Goal: Task Accomplishment & Management: Manage account settings

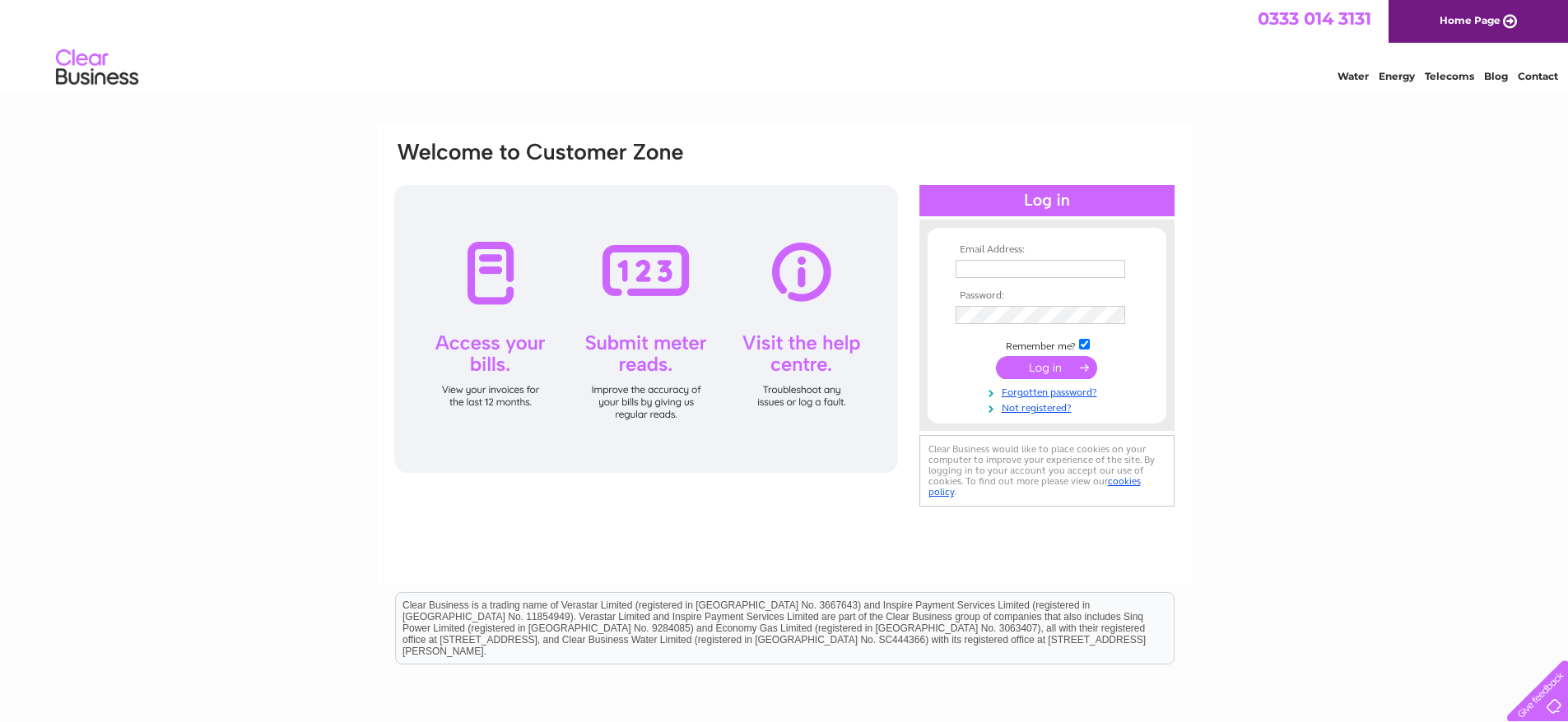
click at [1051, 284] on td at bounding box center [1047, 286] width 191 height 8
click at [1056, 273] on input "text" at bounding box center [1041, 269] width 170 height 18
paste input "Bagicha@hotmail.com"
type input "Bagicha@hotmail.com"
click at [996, 357] on input "submit" at bounding box center [1047, 369] width 101 height 23
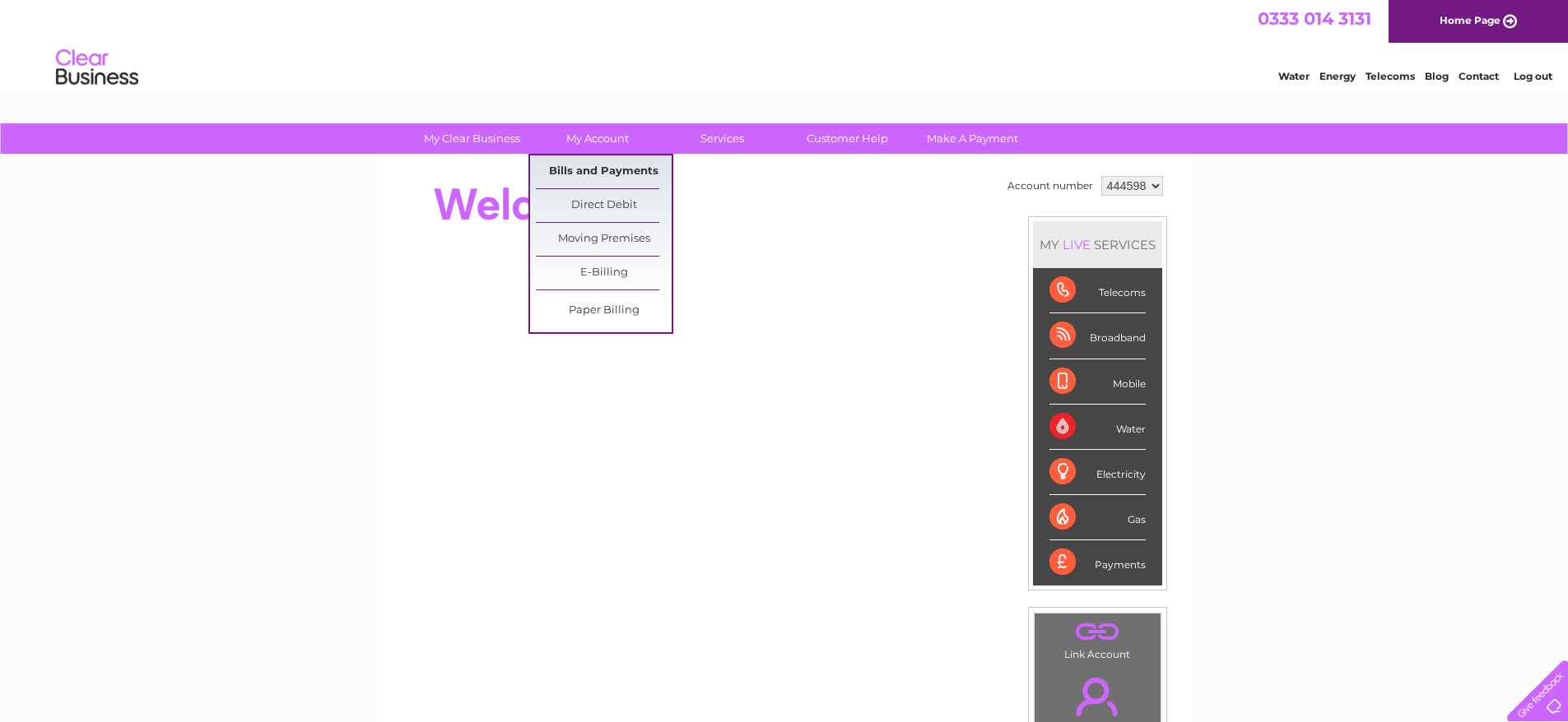
click at [581, 162] on link "Bills and Payments" at bounding box center [603, 172] width 135 height 33
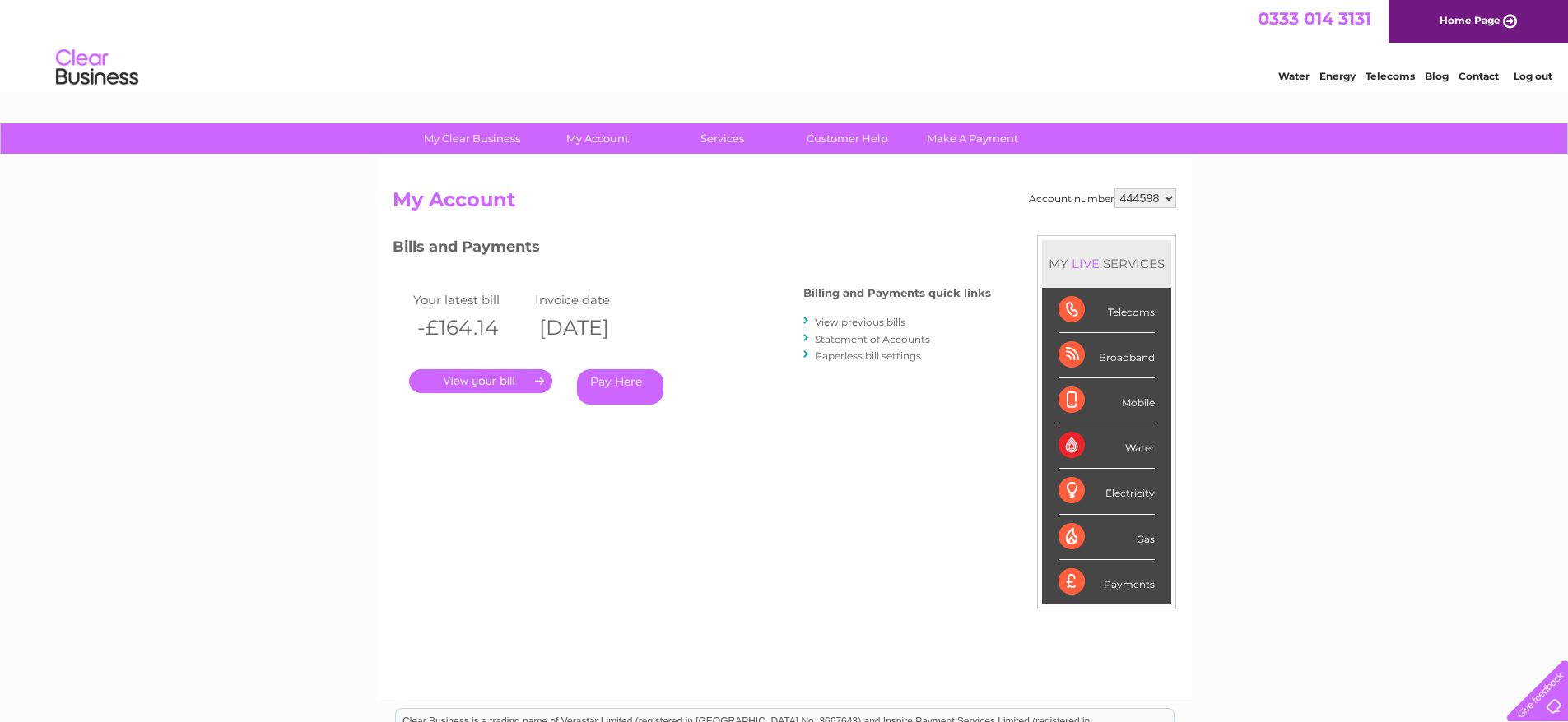
click at [872, 322] on link "View previous bills" at bounding box center [861, 322] width 90 height 12
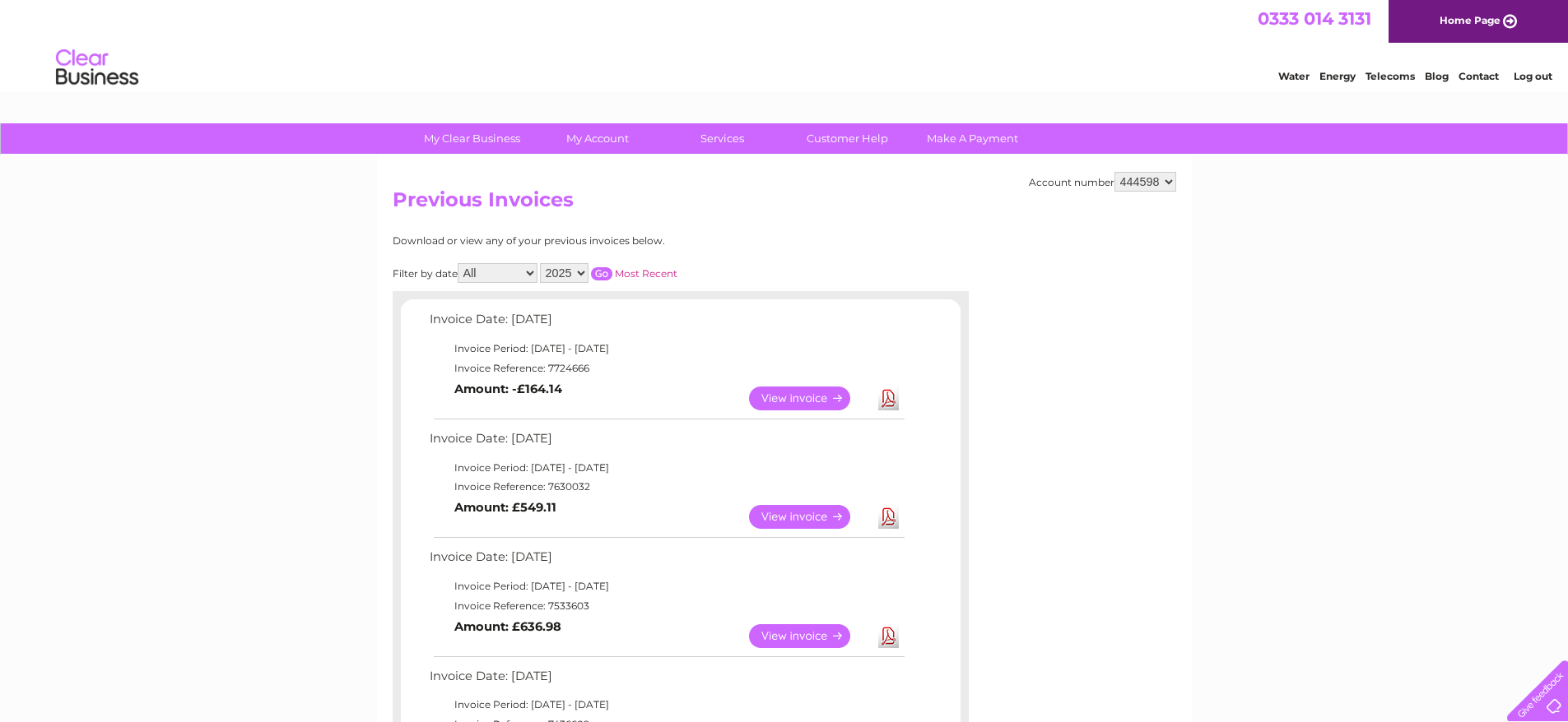
scroll to position [82, 0]
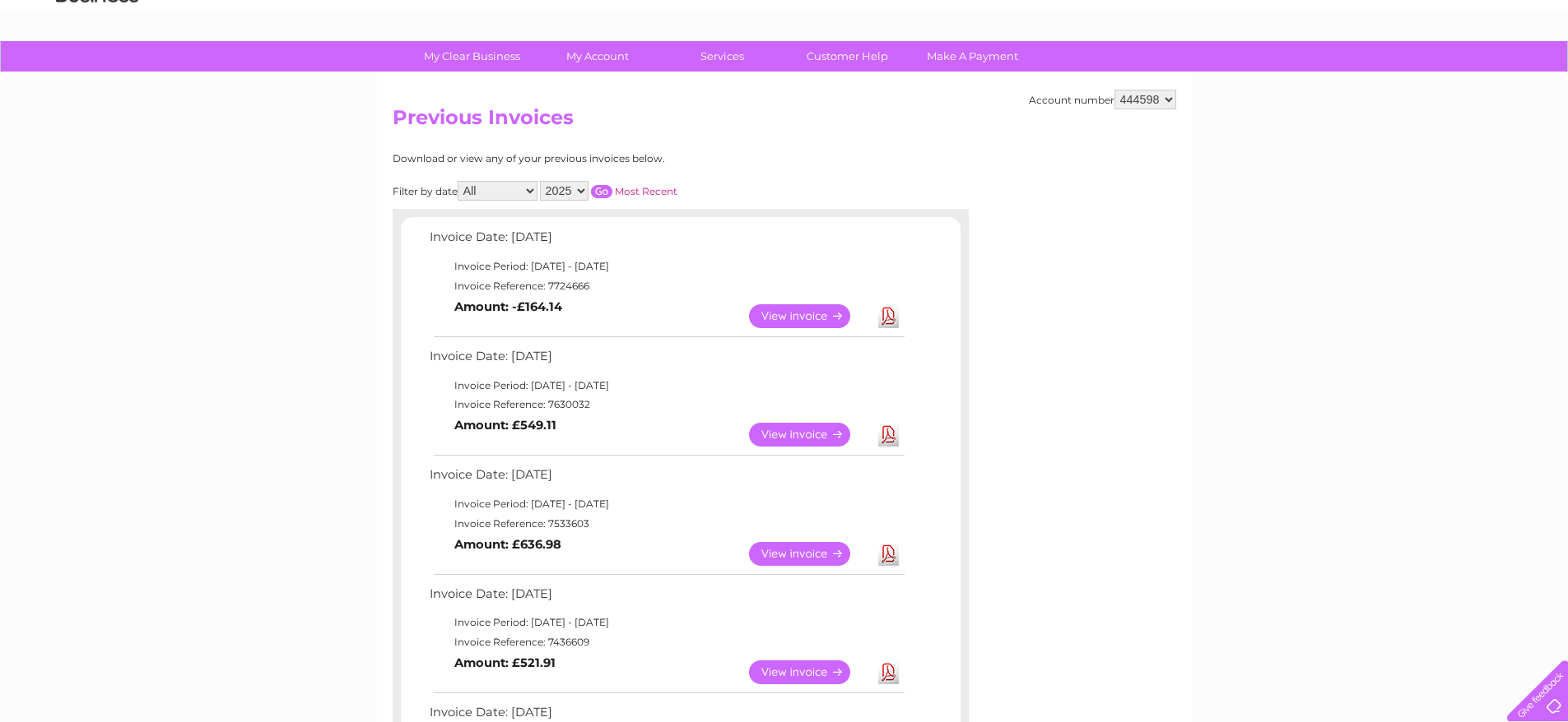
drag, startPoint x: 890, startPoint y: 553, endPoint x: 826, endPoint y: 558, distance: 64.2
click at [826, 558] on link "View" at bounding box center [809, 554] width 121 height 24
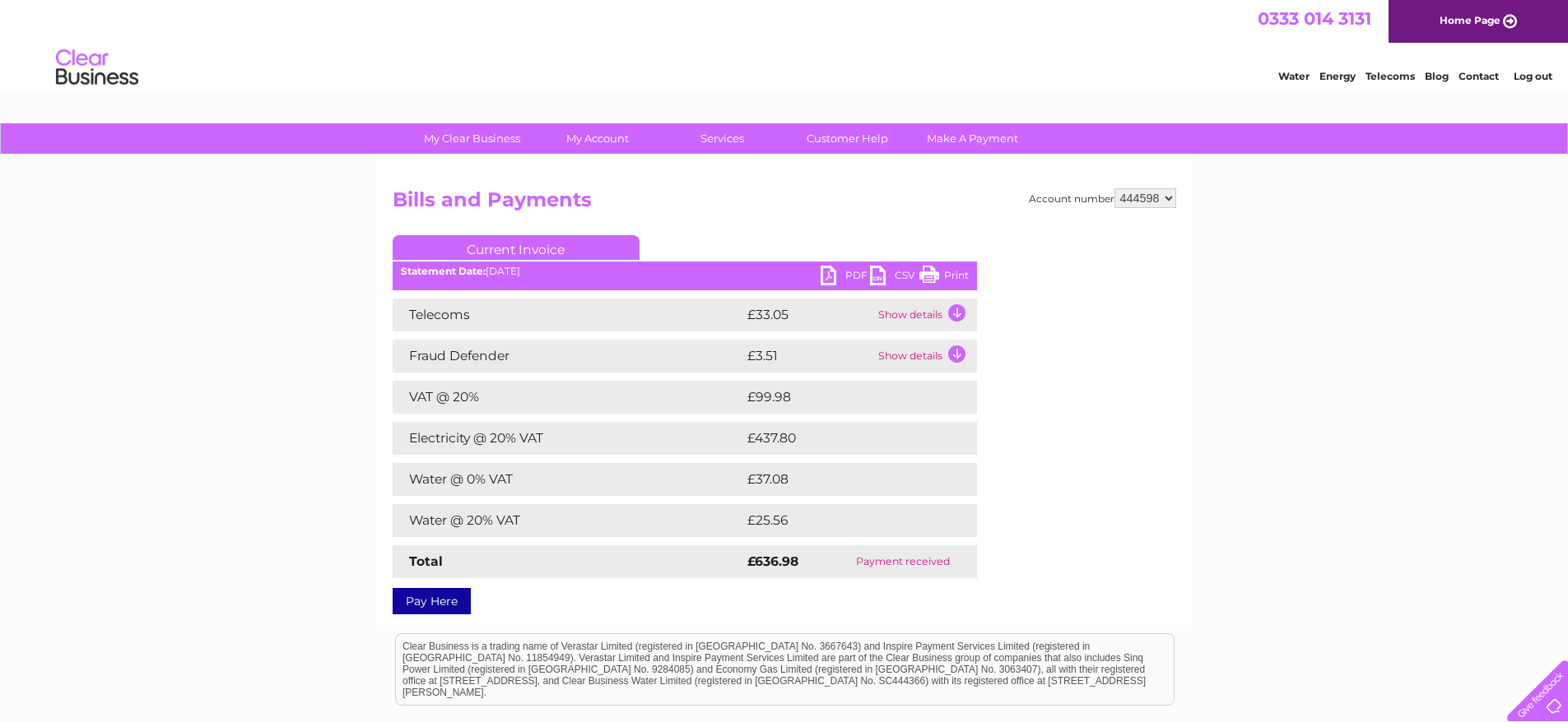
click at [852, 275] on link "PDF" at bounding box center [846, 277] width 50 height 24
